Goal: Task Accomplishment & Management: Use online tool/utility

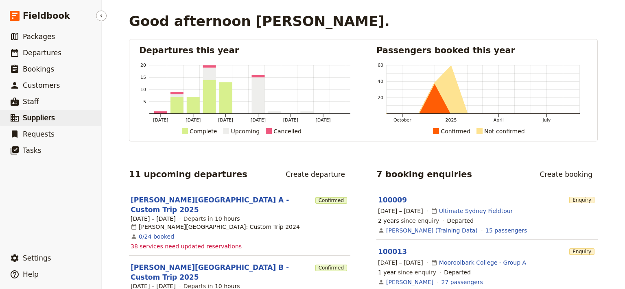
click at [39, 118] on span "Suppliers" at bounding box center [39, 118] width 32 height 8
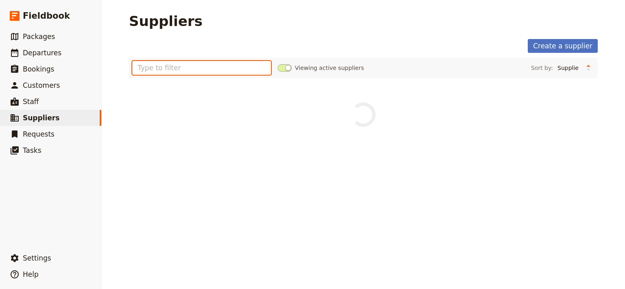
click at [170, 70] on input "text" at bounding box center [201, 68] width 139 height 14
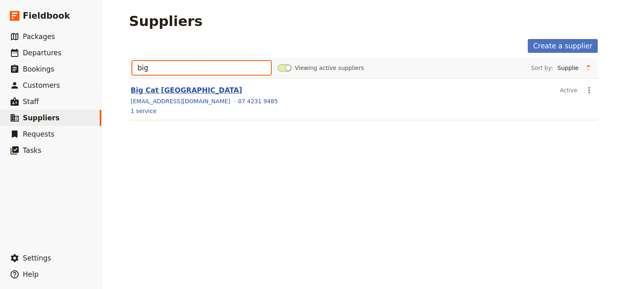
type input "big"
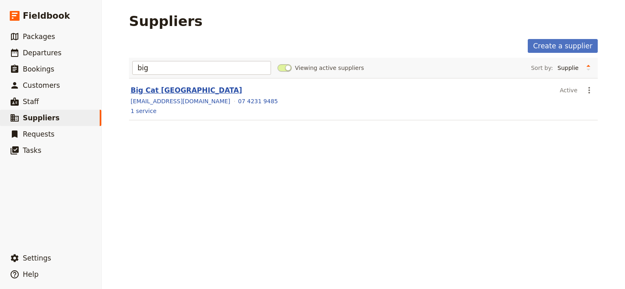
click at [156, 92] on link "Big Cat [GEOGRAPHIC_DATA]" at bounding box center [186, 90] width 111 height 8
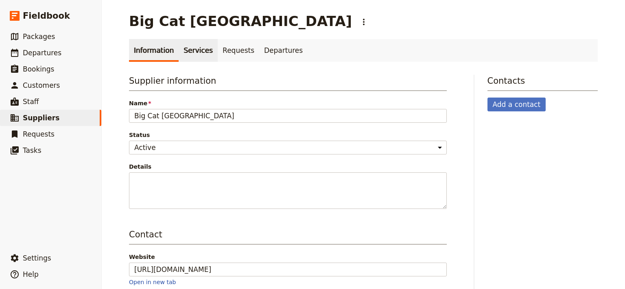
click at [190, 54] on link "Services" at bounding box center [198, 50] width 39 height 23
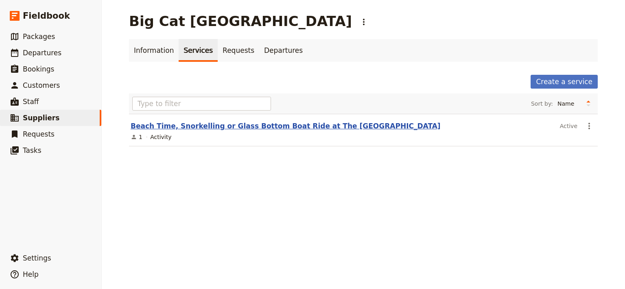
click at [178, 128] on link "Beach Time, Snorkelling or Glass Bottom Boat Ride at The [GEOGRAPHIC_DATA]" at bounding box center [286, 126] width 310 height 8
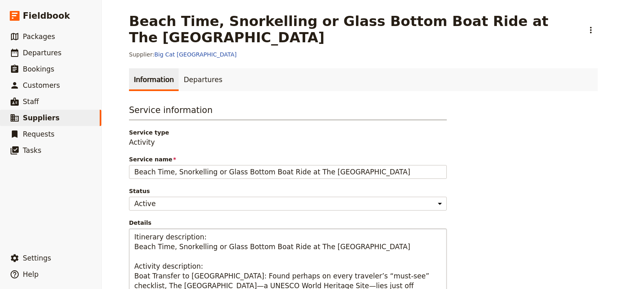
scroll to position [109, 0]
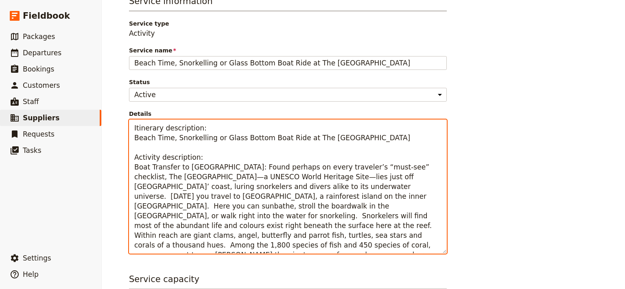
drag, startPoint x: 220, startPoint y: 169, endPoint x: 121, endPoint y: 170, distance: 99.2
click at [129, 170] on textarea "Itinerary description: Beach Time, Snorkelling or Glass Bottom Boat Ride at The…" at bounding box center [288, 187] width 318 height 134
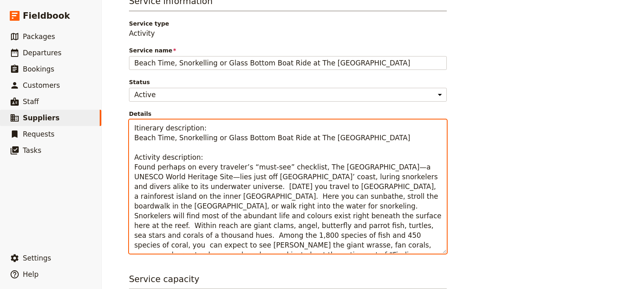
click at [435, 178] on textarea "Itinerary description: Beach Time, Snorkelling or Glass Bottom Boat Ride at The…" at bounding box center [288, 187] width 318 height 134
click at [129, 168] on textarea "Itinerary description: Beach Time, Snorkelling or Glass Bottom Boat Ride at The…" at bounding box center [288, 187] width 318 height 134
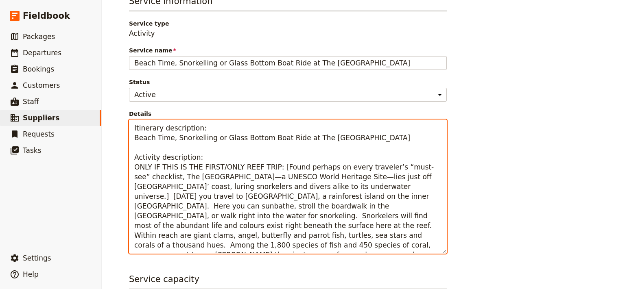
click at [266, 186] on textarea "Itinerary description: Beach Time, Snorkelling or Glass Bottom Boat Ride at The…" at bounding box center [288, 187] width 318 height 134
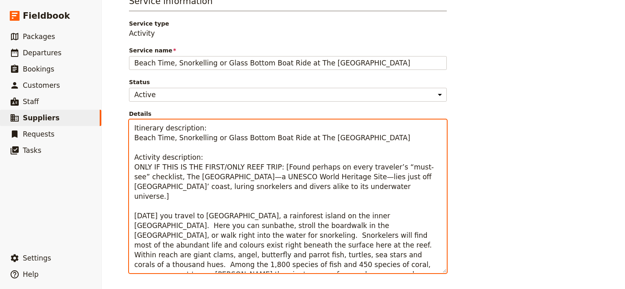
scroll to position [164, 0]
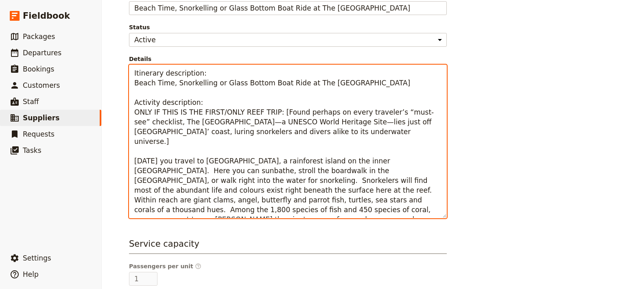
click at [381, 155] on textarea "Itinerary description: Beach Time, Snorkelling or Glass Bottom Boat Ride at The…" at bounding box center [288, 142] width 318 height 154
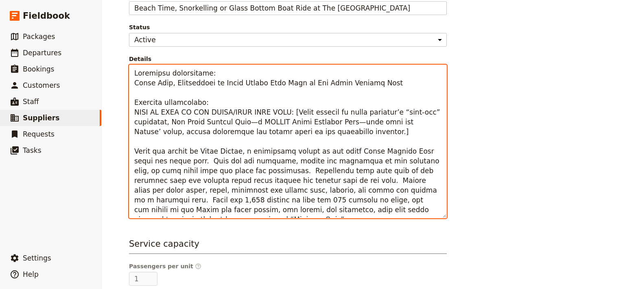
click at [176, 172] on textarea "Details" at bounding box center [288, 142] width 318 height 154
drag, startPoint x: 259, startPoint y: 211, endPoint x: 176, endPoint y: 165, distance: 94.6
click at [176, 165] on textarea "Details" at bounding box center [288, 142] width 318 height 154
click at [200, 172] on textarea "Details" at bounding box center [288, 142] width 318 height 154
drag, startPoint x: 269, startPoint y: 211, endPoint x: 176, endPoint y: 175, distance: 100.1
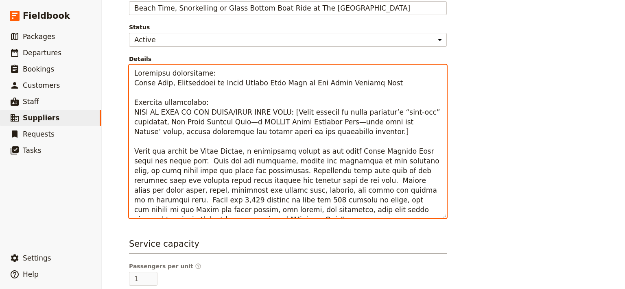
click at [176, 175] on textarea "Details" at bounding box center [288, 142] width 318 height 154
click at [296, 207] on textarea "Details" at bounding box center [288, 142] width 318 height 154
drag, startPoint x: 264, startPoint y: 210, endPoint x: 178, endPoint y: 168, distance: 96.0
click at [178, 168] on textarea "Details" at bounding box center [288, 142] width 318 height 154
paste textarea "Just below the waterline, the reef bursts to life with dazzling colour and move…"
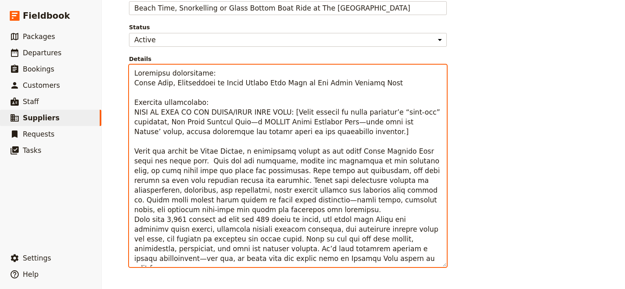
click at [367, 201] on textarea "Details" at bounding box center [288, 166] width 318 height 203
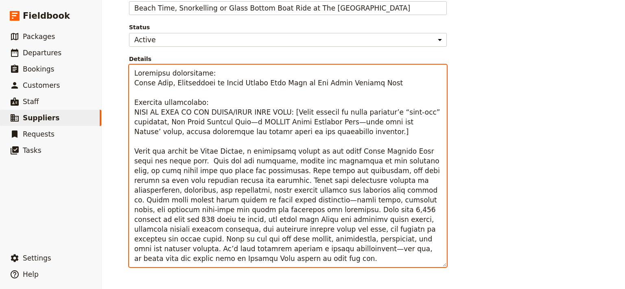
drag, startPoint x: 214, startPoint y: 251, endPoint x: 129, endPoint y: 155, distance: 128.8
click at [129, 155] on textarea "Details" at bounding box center [288, 166] width 318 height 203
click at [347, 147] on textarea "Details" at bounding box center [288, 166] width 318 height 203
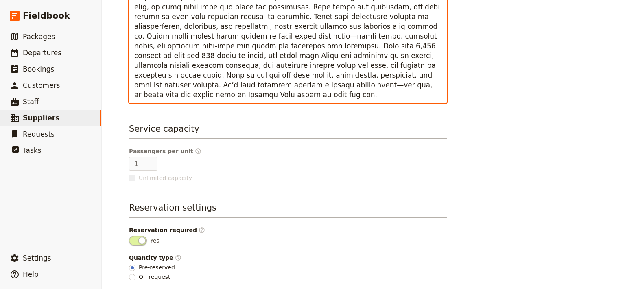
scroll to position [358, 0]
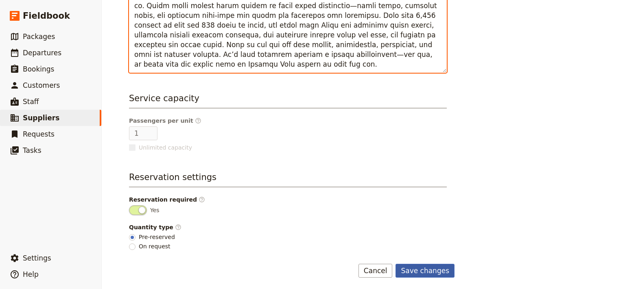
type textarea "Loremipsu dolorsitame: Conse Adip, Elitseddoei te Incid Utlabo Etdo Magn al Eni…"
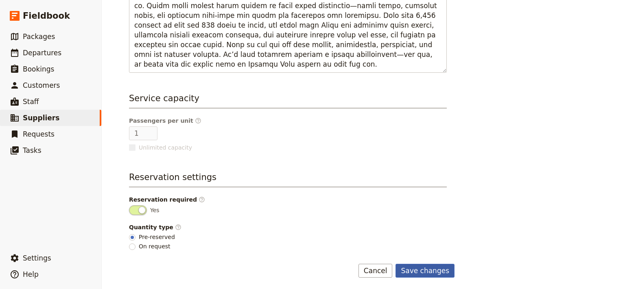
click at [419, 270] on button "Save changes" at bounding box center [424, 271] width 59 height 14
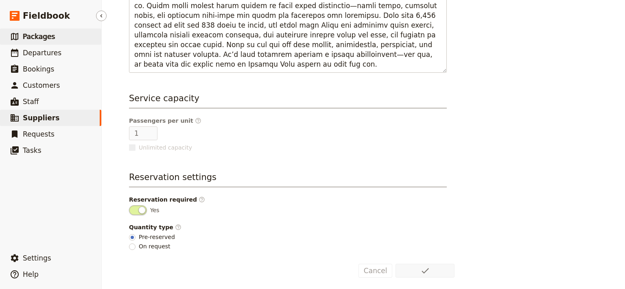
click at [33, 39] on span "Packages" at bounding box center [39, 37] width 32 height 8
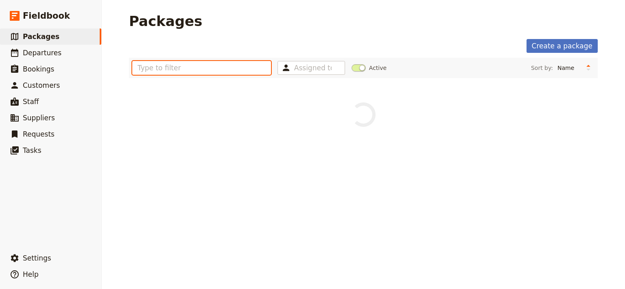
click at [157, 67] on input "text" at bounding box center [201, 68] width 139 height 14
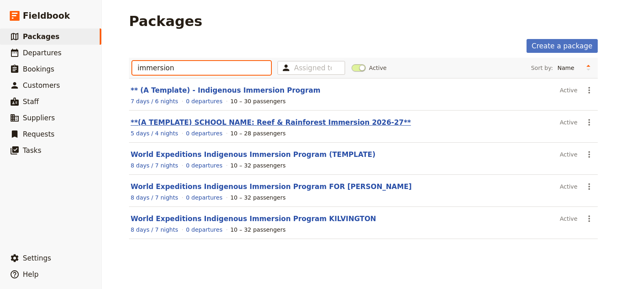
type input "immersion"
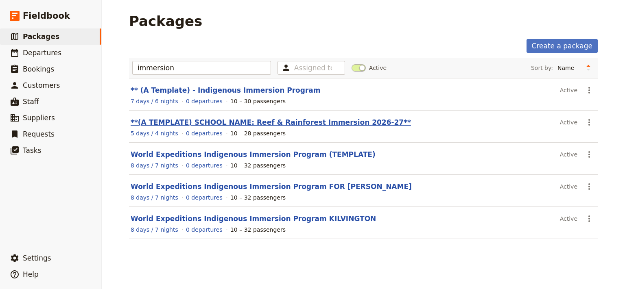
click at [258, 124] on link "**(A TEMPLATE) SCHOOL NAME: Reef & Rainforest Immersion 2026-27**" at bounding box center [271, 122] width 280 height 8
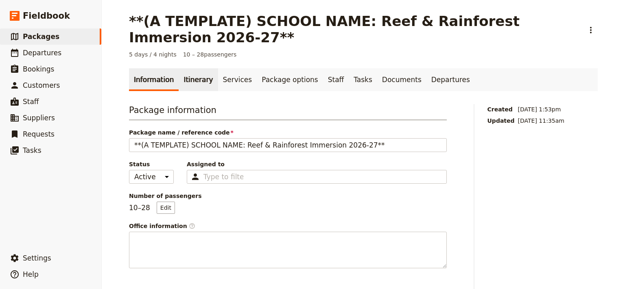
click at [187, 82] on link "Itinerary" at bounding box center [198, 79] width 39 height 23
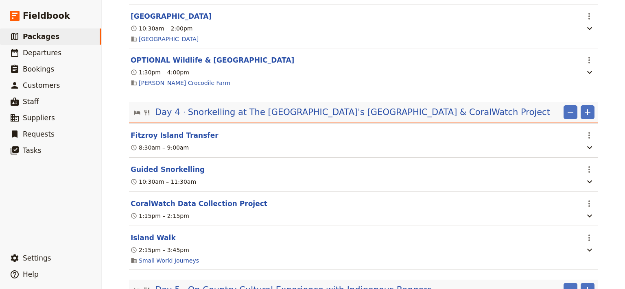
scroll to position [601, 0]
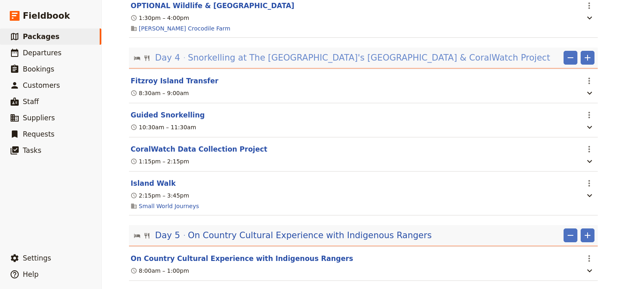
click at [296, 63] on span "Snorkelling at The [GEOGRAPHIC_DATA]'s [GEOGRAPHIC_DATA] & CoralWatch Project" at bounding box center [369, 58] width 362 height 12
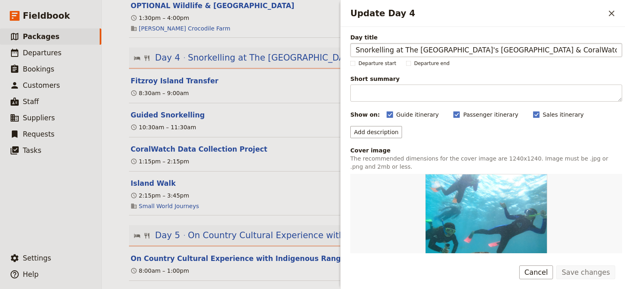
drag, startPoint x: 492, startPoint y: 50, endPoint x: 473, endPoint y: 56, distance: 20.2
click at [473, 56] on input "Snorkelling at The [GEOGRAPHIC_DATA]'s [GEOGRAPHIC_DATA] & CoralWatch Project" at bounding box center [486, 50] width 272 height 14
type input "Snorkelling at The [GEOGRAPHIC_DATA]'s [GEOGRAPHIC_DATA] & CoralWatch Project"
click at [588, 275] on button "Save changes" at bounding box center [585, 273] width 59 height 14
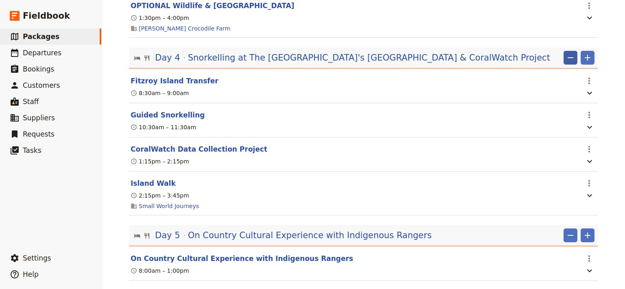
click at [567, 58] on icon "Remove" at bounding box center [570, 57] width 6 height 1
click at [588, 84] on icon "Actions" at bounding box center [589, 81] width 2 height 7
click at [558, 116] on span "Delete this itinerary item" at bounding box center [552, 113] width 72 height 8
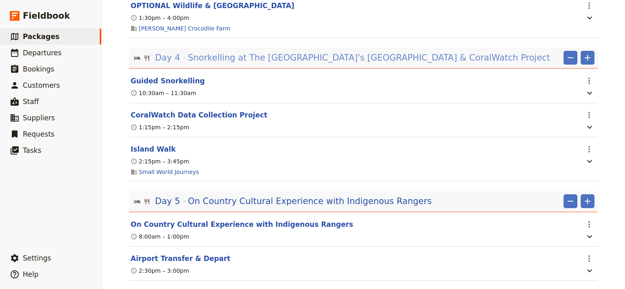
click at [356, 61] on span "Snorkelling at The [GEOGRAPHIC_DATA]'s [GEOGRAPHIC_DATA] & CoralWatch Project" at bounding box center [369, 58] width 362 height 12
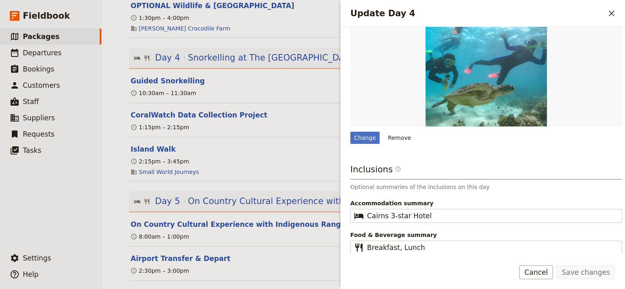
scroll to position [0, 0]
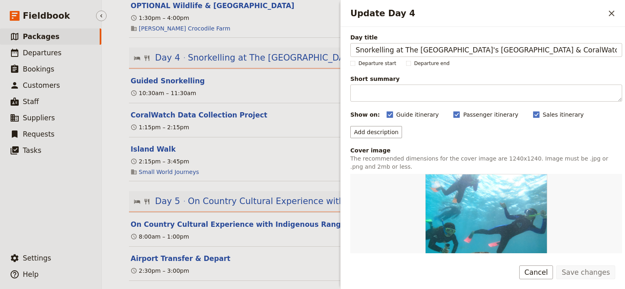
click at [51, 215] on ul "​ Packages ​ Departures ​ Bookings ​ Customers ​ Staff ​ Suppliers ​ Requests ​…" at bounding box center [50, 137] width 101 height 218
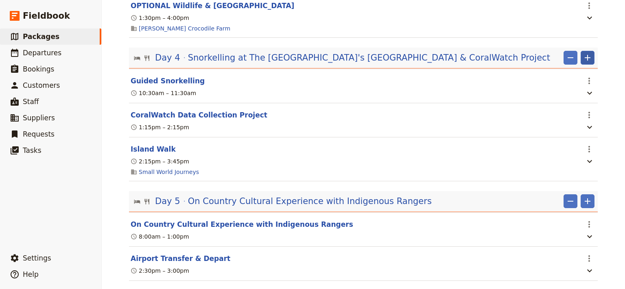
click at [582, 61] on icon "Add" at bounding box center [587, 58] width 10 height 10
click at [568, 79] on span "Add itinerary item" at bounding box center [560, 79] width 52 height 8
select select "4"
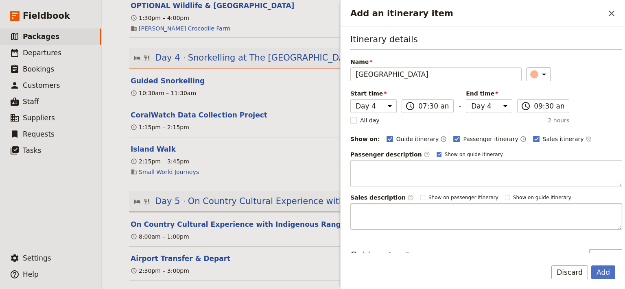
scroll to position [46, 0]
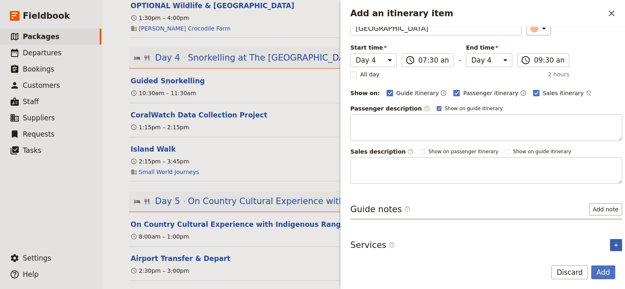
type input "[GEOGRAPHIC_DATA]"
click at [612, 245] on icon "Add service inclusion" at bounding box center [615, 245] width 7 height 7
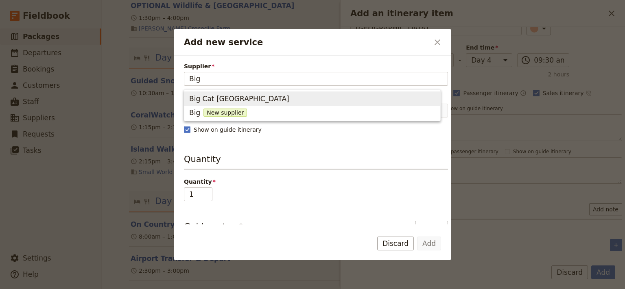
click at [274, 98] on span "Big Cat [GEOGRAPHIC_DATA]" at bounding box center [312, 98] width 246 height 11
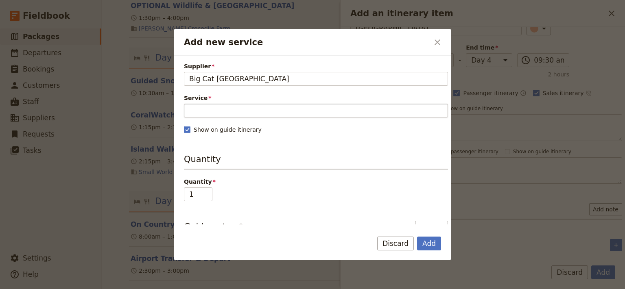
type input "Big Cat [GEOGRAPHIC_DATA]"
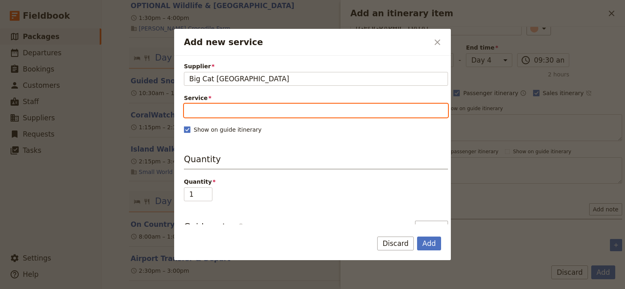
click at [203, 111] on input "Service" at bounding box center [316, 111] width 264 height 14
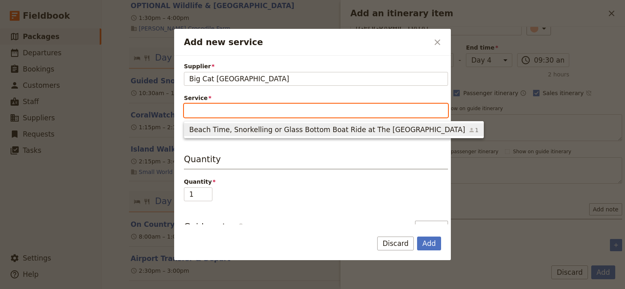
click at [214, 133] on span "Beach Time, Snorkelling or Glass Bottom Boat Ride at The [GEOGRAPHIC_DATA]" at bounding box center [327, 130] width 276 height 10
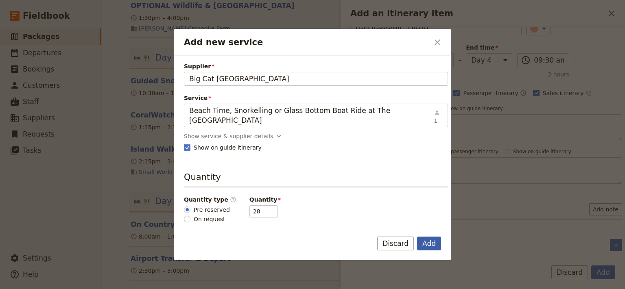
click at [430, 243] on button "Add" at bounding box center [429, 244] width 24 height 14
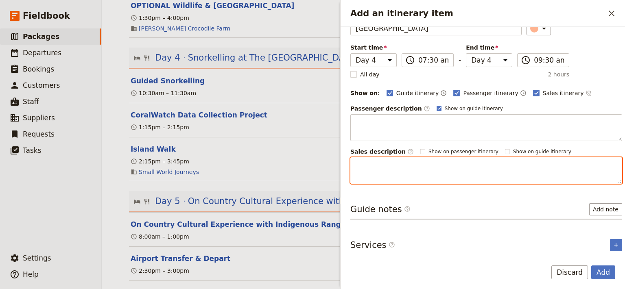
click at [366, 163] on textarea "Add an itinerary item" at bounding box center [486, 170] width 272 height 27
paste textarea "[DATE] you travel to [GEOGRAPHIC_DATA], a rainforest island on the inner [GEOGR…"
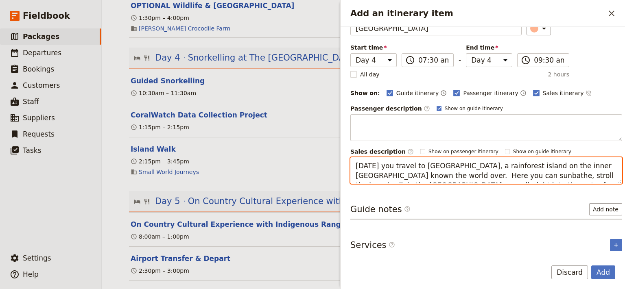
scroll to position [78, 0]
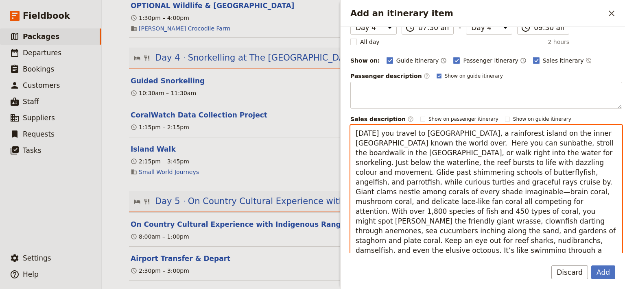
click at [487, 148] on textarea "[DATE] you travel to [GEOGRAPHIC_DATA], a rainforest island on the inner [GEOGR…" at bounding box center [486, 192] width 272 height 134
click at [503, 152] on textarea "[DATE] you travel to [GEOGRAPHIC_DATA], a rainforest island on the inner [GEOGR…" at bounding box center [486, 192] width 272 height 134
click at [504, 153] on textarea "[DATE] you travel to [GEOGRAPHIC_DATA], a rainforest island on the inner [GEOGR…" at bounding box center [486, 192] width 272 height 134
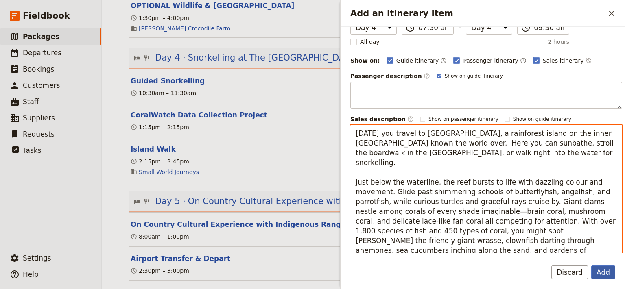
type textarea "[DATE] you travel to [GEOGRAPHIC_DATA], a rainforest island on the inner [GEOGR…"
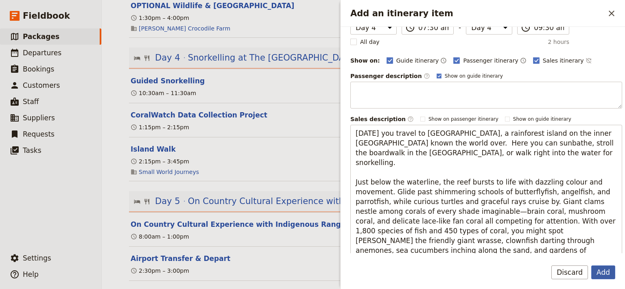
click at [605, 275] on button "Add" at bounding box center [603, 273] width 24 height 14
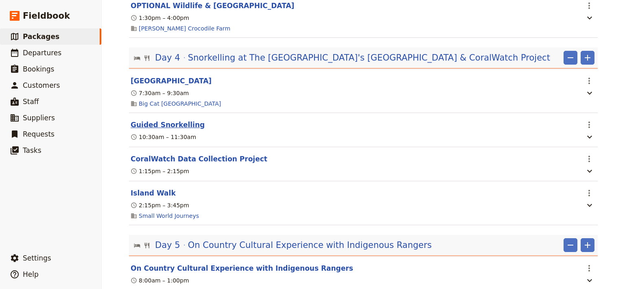
click at [148, 129] on button "Guided Snorkelling" at bounding box center [168, 125] width 74 height 10
select select "4"
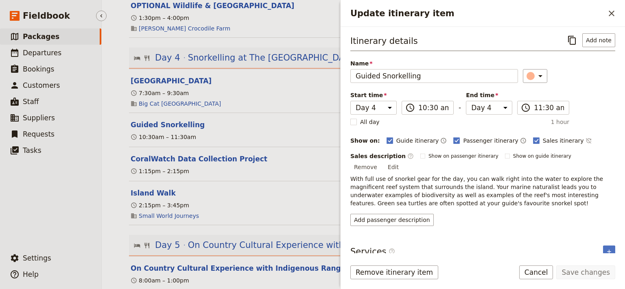
click at [62, 218] on ul "​ Packages ​ Departures ​ Bookings ​ Customers ​ Staff ​ Suppliers ​ Requests ​…" at bounding box center [50, 137] width 101 height 218
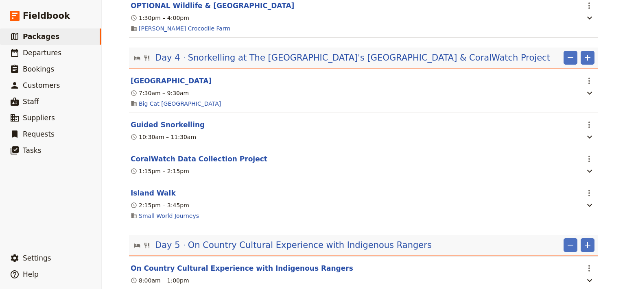
click at [185, 163] on button "CoralWatch Data Collection Project" at bounding box center [199, 159] width 137 height 10
select select "4"
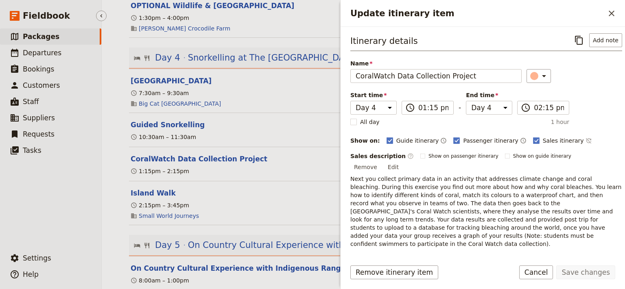
click at [70, 189] on ul "​ Packages ​ Departures ​ Bookings ​ Customers ​ Staff ​ Suppliers ​ Requests ​…" at bounding box center [50, 137] width 101 height 218
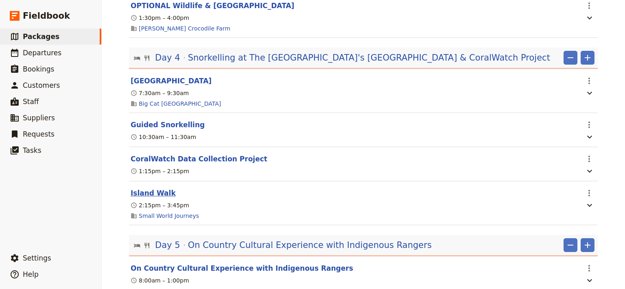
click at [139, 198] on button "Island Walk" at bounding box center [153, 193] width 45 height 10
select select "4"
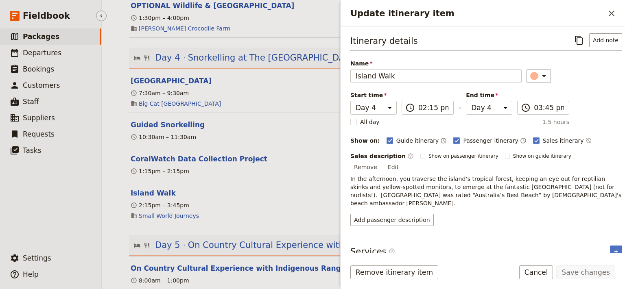
click at [68, 201] on ul "​ Packages ​ Departures ​ Bookings ​ Customers ​ Staff ​ Suppliers ​ Requests ​…" at bounding box center [50, 137] width 101 height 218
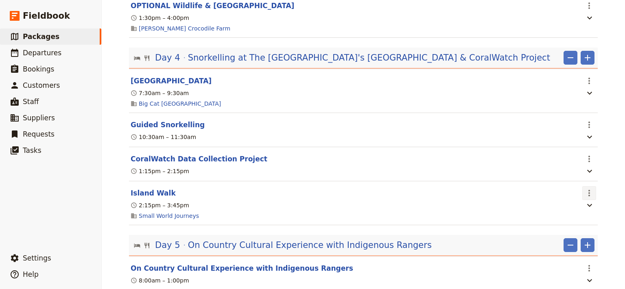
click at [586, 196] on icon "Actions" at bounding box center [589, 193] width 10 height 10
click at [570, 227] on span "Delete this itinerary item" at bounding box center [552, 227] width 72 height 8
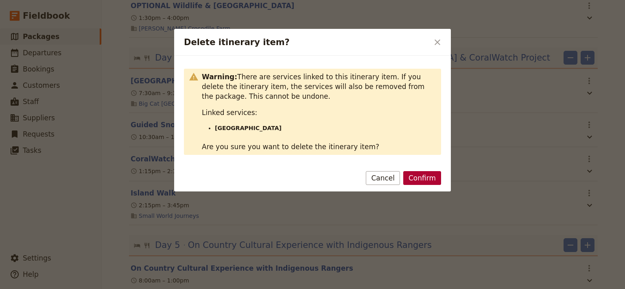
click at [418, 175] on button "Confirm" at bounding box center [422, 178] width 38 height 14
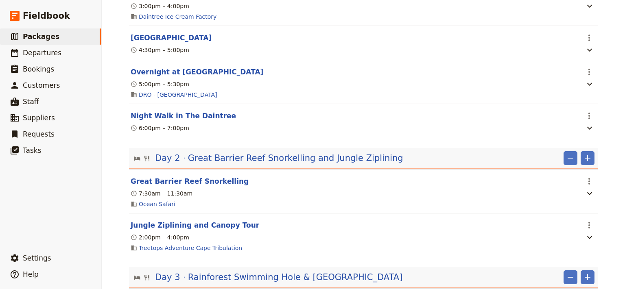
scroll to position [437, 0]
